Goal: Use online tool/utility: Use online tool/utility

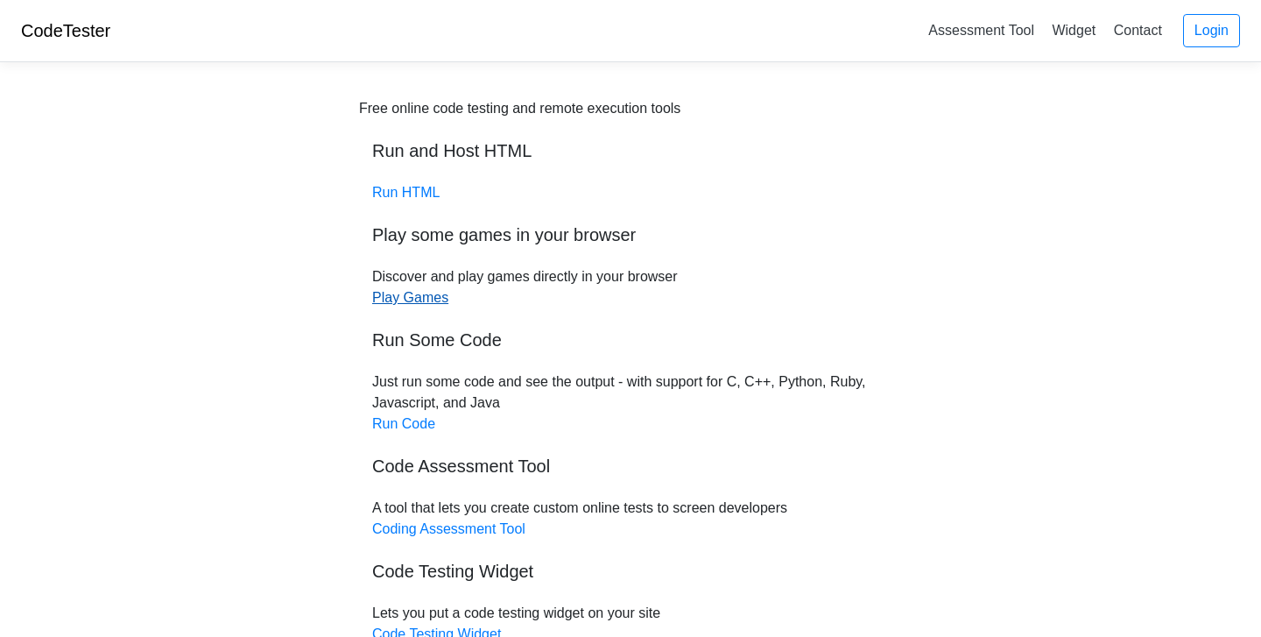
click at [416, 297] on link "Play Games" at bounding box center [410, 297] width 76 height 15
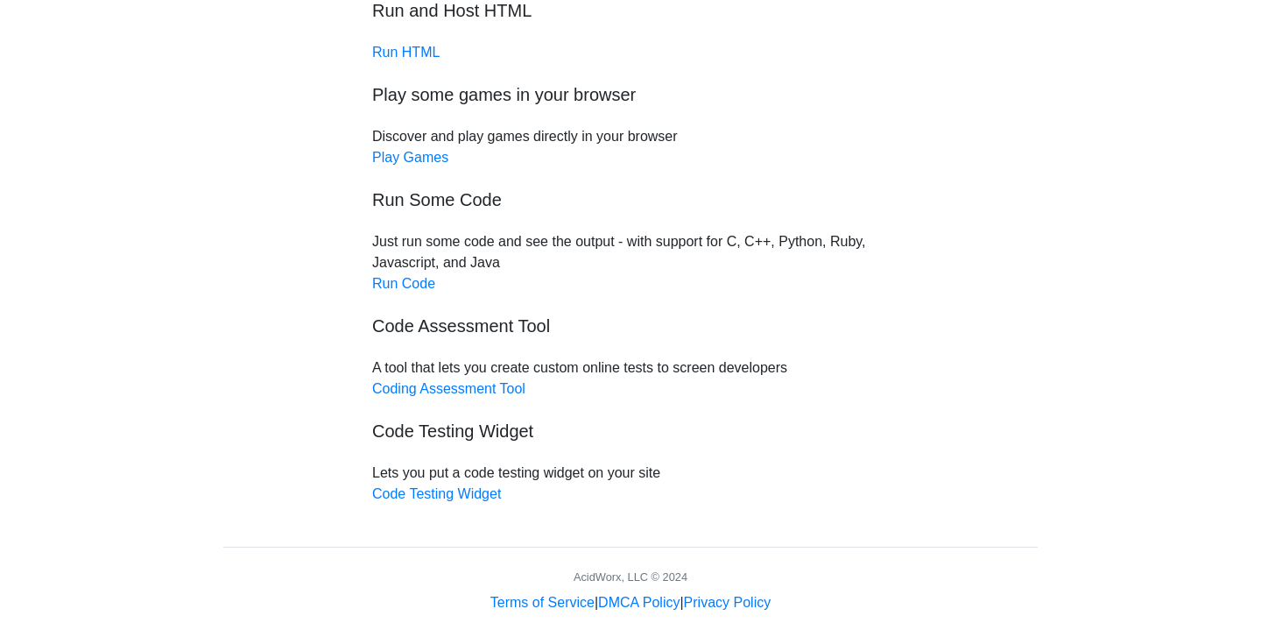
scroll to position [159, 0]
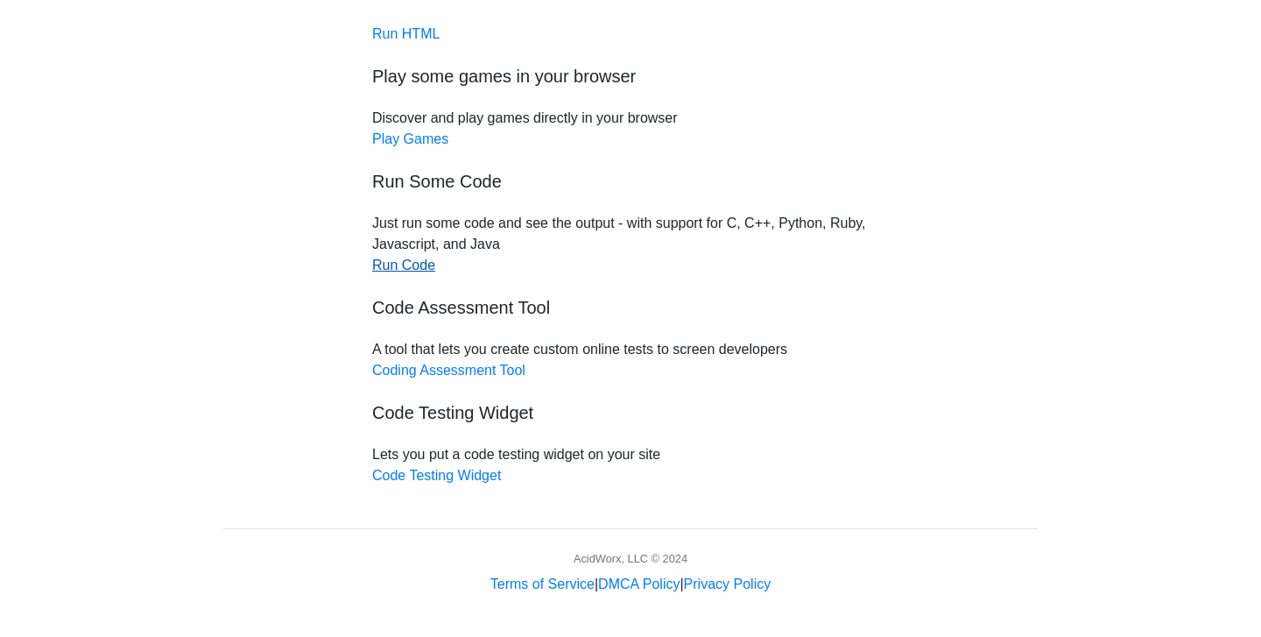
click at [382, 265] on link "Run Code" at bounding box center [403, 265] width 63 height 15
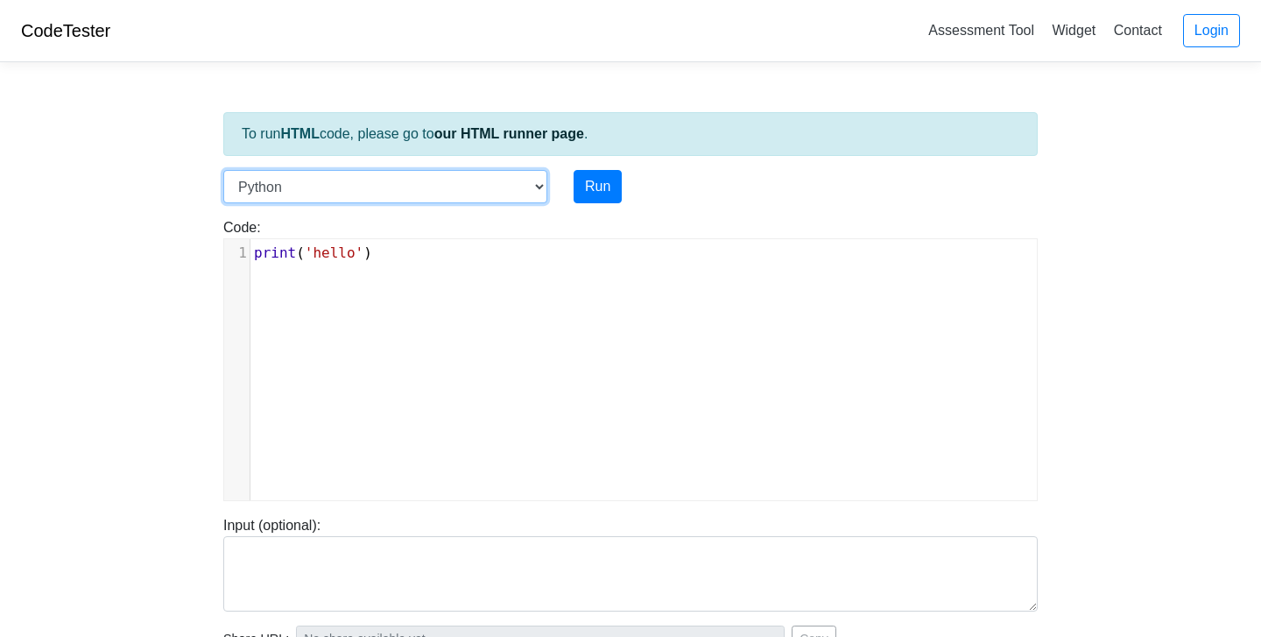
click at [423, 177] on select "C C++ Go Java Javascript Python Ruby" at bounding box center [385, 186] width 324 height 33
click at [297, 43] on div "CodeTester Assessment Tool Widget Contact Login" at bounding box center [630, 31] width 1261 height 62
